Goal: Task Accomplishment & Management: Manage account settings

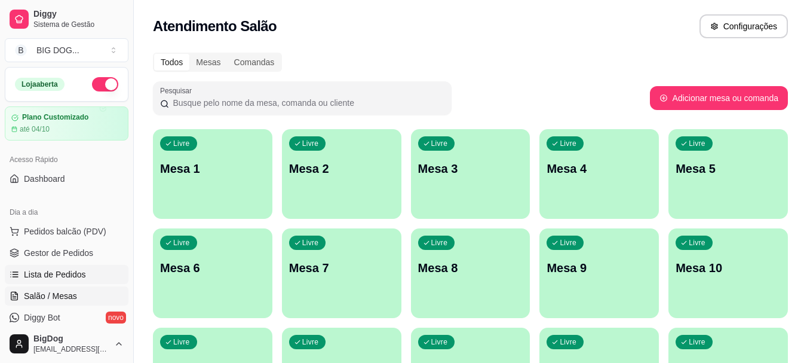
click at [69, 278] on span "Lista de Pedidos" at bounding box center [55, 274] width 62 height 12
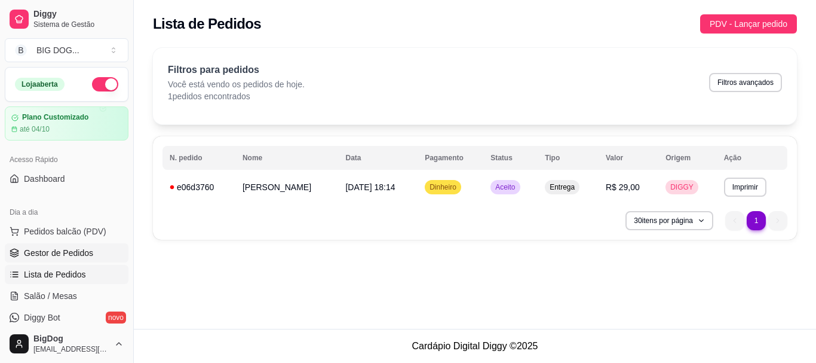
click at [46, 252] on span "Gestor de Pedidos" at bounding box center [58, 253] width 69 height 12
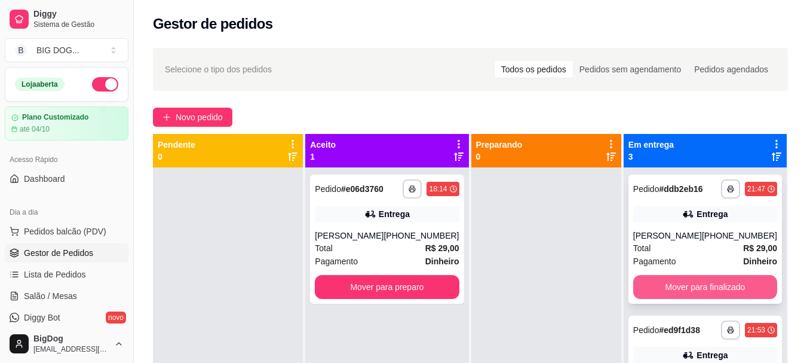
click at [666, 290] on button "Mover para finalizado" at bounding box center [705, 287] width 144 height 24
click at [666, 290] on button "Mover para finalizado" at bounding box center [705, 286] width 140 height 23
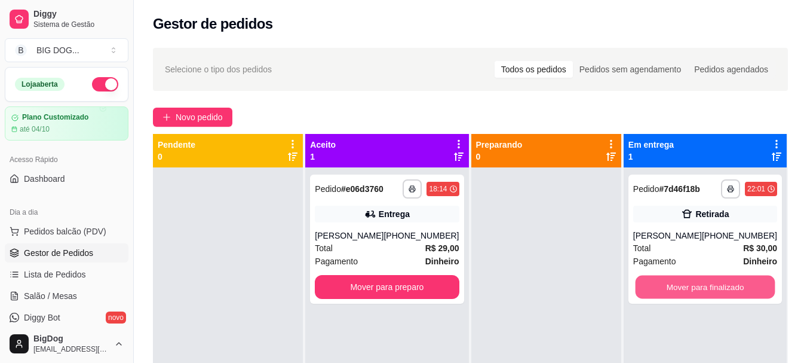
click at [666, 290] on button "Mover para finalizado" at bounding box center [705, 286] width 140 height 23
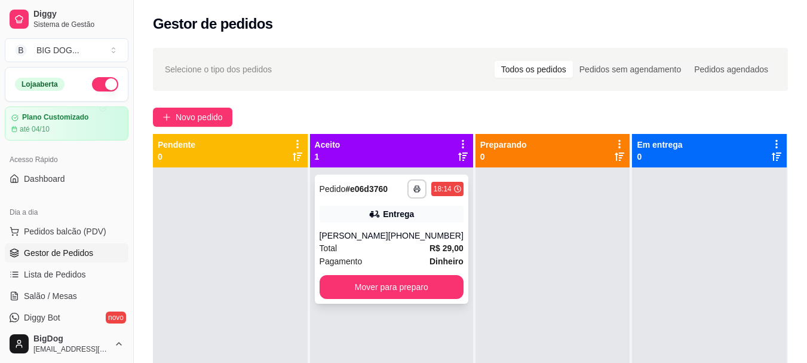
click at [341, 223] on div "**********" at bounding box center [391, 238] width 153 height 129
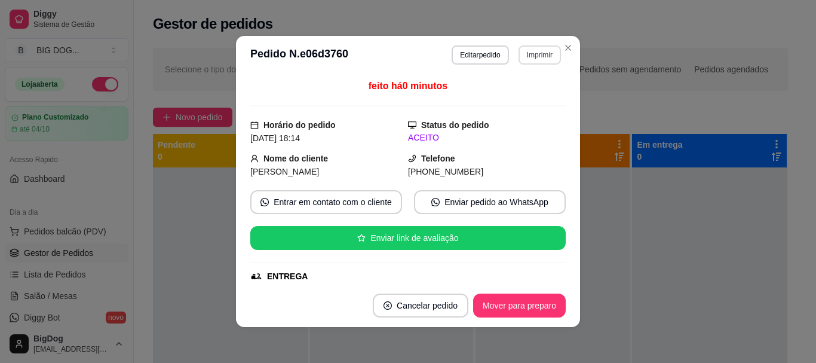
click at [526, 60] on button "Imprimir" at bounding box center [539, 54] width 42 height 19
click at [519, 90] on button "IMPRESSORA" at bounding box center [514, 96] width 84 height 19
